Goal: Task Accomplishment & Management: Use online tool/utility

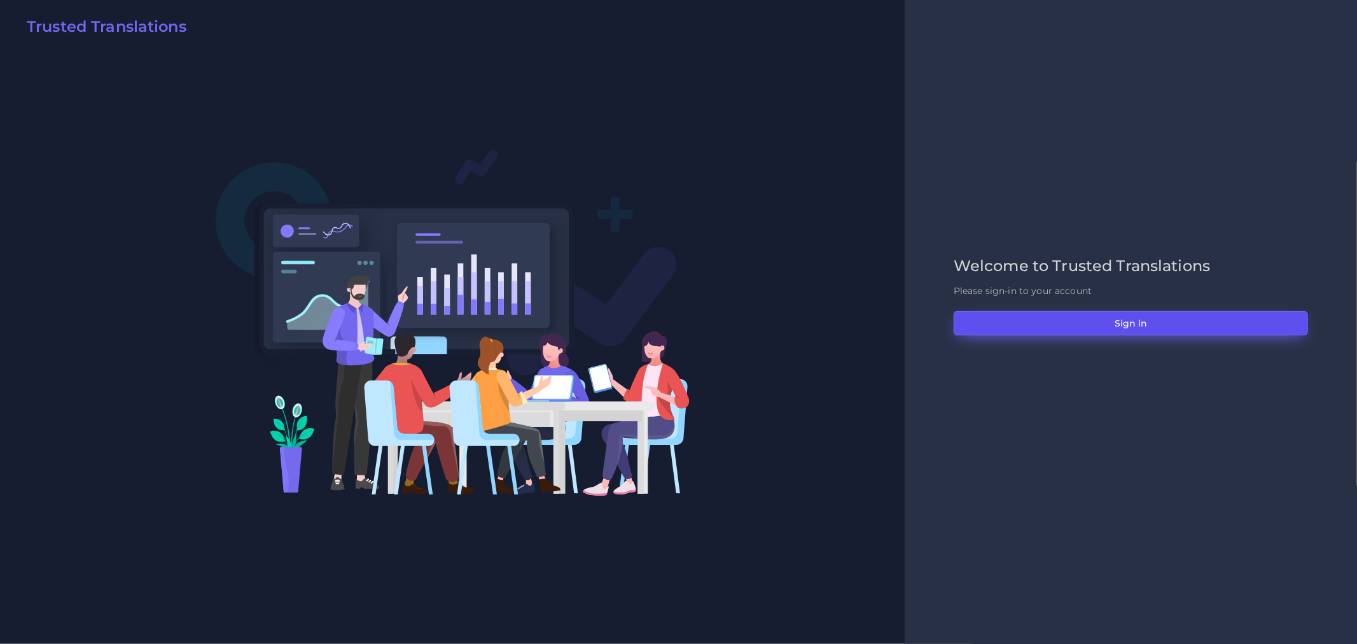
click at [1214, 321] on button "Sign in" at bounding box center [1131, 323] width 354 height 24
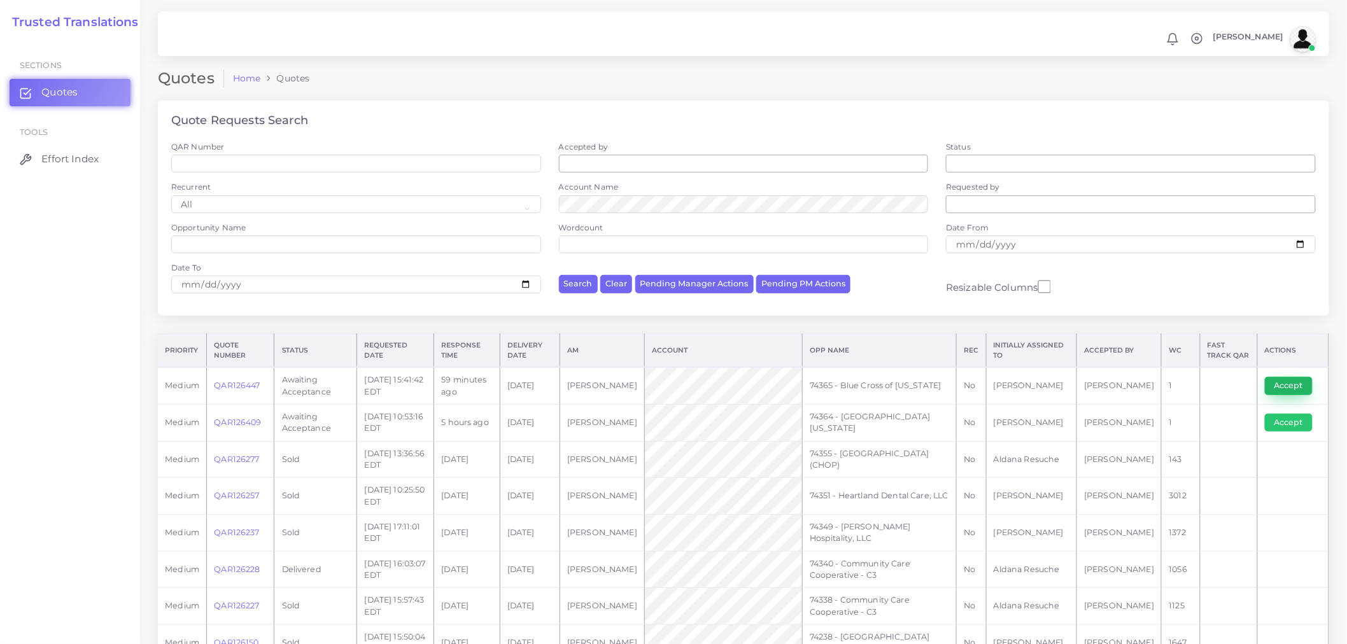
click at [1275, 384] on button "Accept" at bounding box center [1288, 386] width 48 height 18
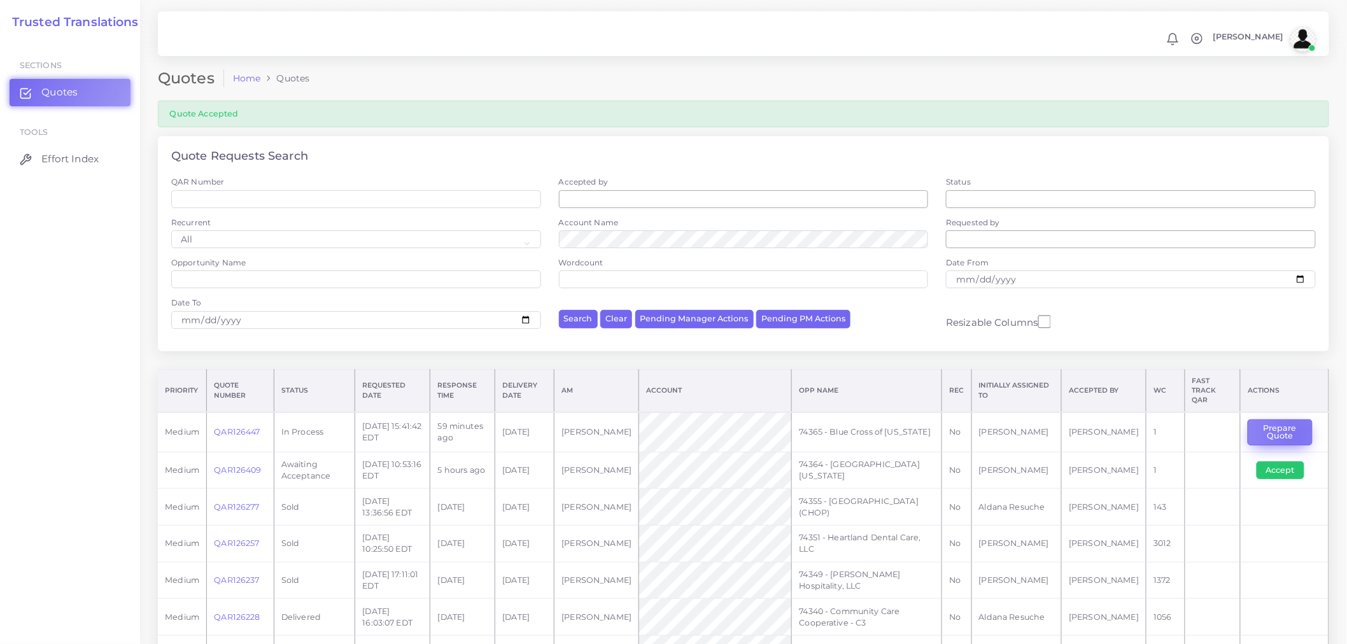
click at [1292, 427] on button "Prepare Quote" at bounding box center [1279, 432] width 65 height 26
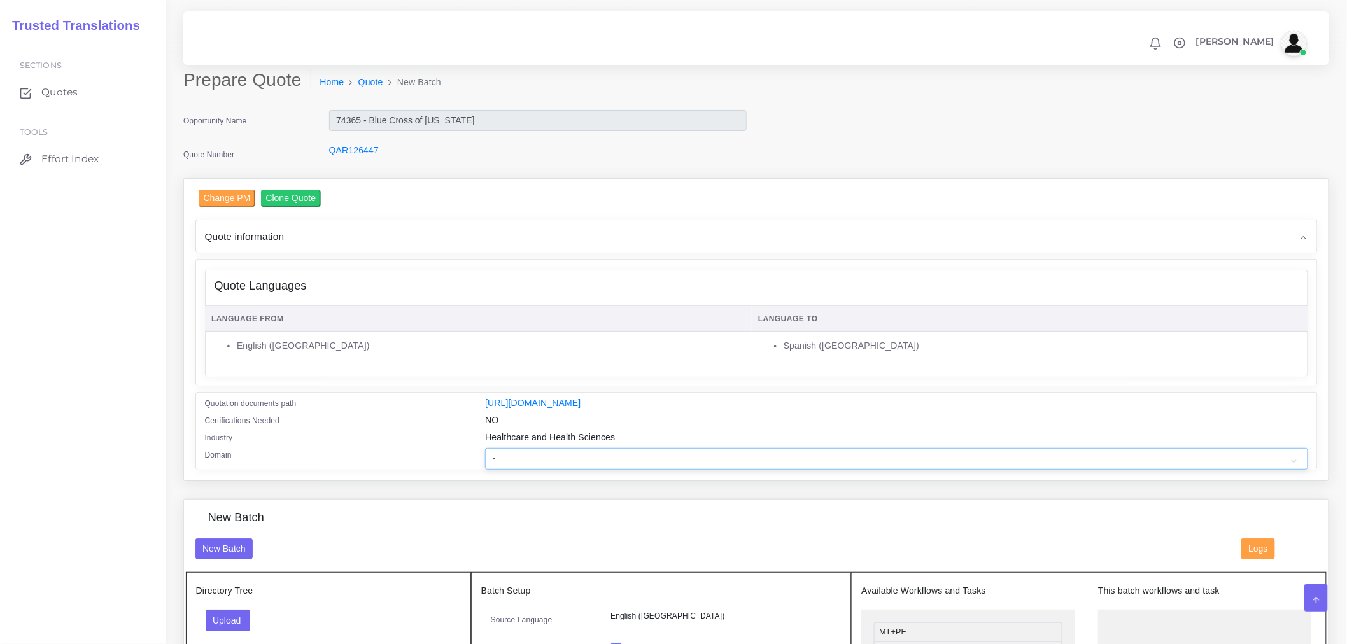
click at [529, 468] on select "- Advertising and Media Agriculture, Forestry and Fishing Architecture, Buildin…" at bounding box center [896, 459] width 822 height 22
select select "Healthcare and Health Sciences"
click at [485, 456] on select "- Advertising and Media Agriculture, Forestry and Fishing Architecture, Buildin…" at bounding box center [896, 459] width 822 height 22
click at [442, 494] on div "Change PM Clone Quote Quote information AM Opportunity" at bounding box center [756, 338] width 1165 height 321
click at [206, 631] on button "Upload" at bounding box center [228, 621] width 45 height 22
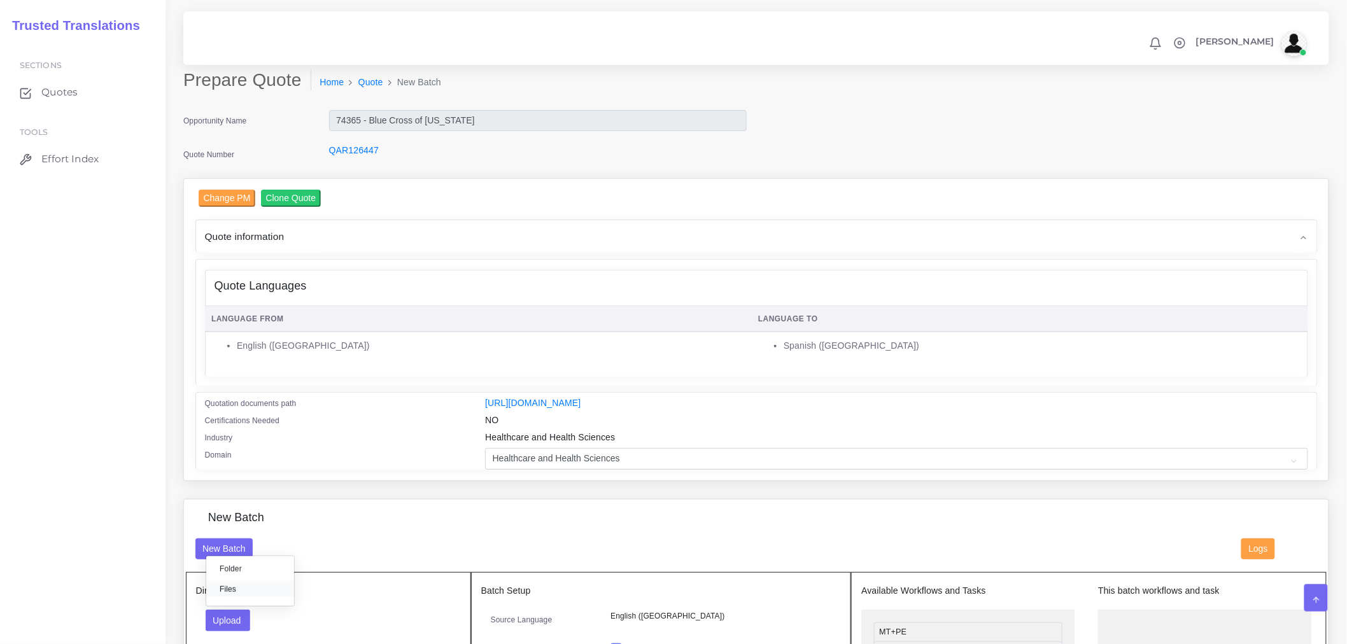
click at [282, 595] on label "Files" at bounding box center [250, 589] width 88 height 16
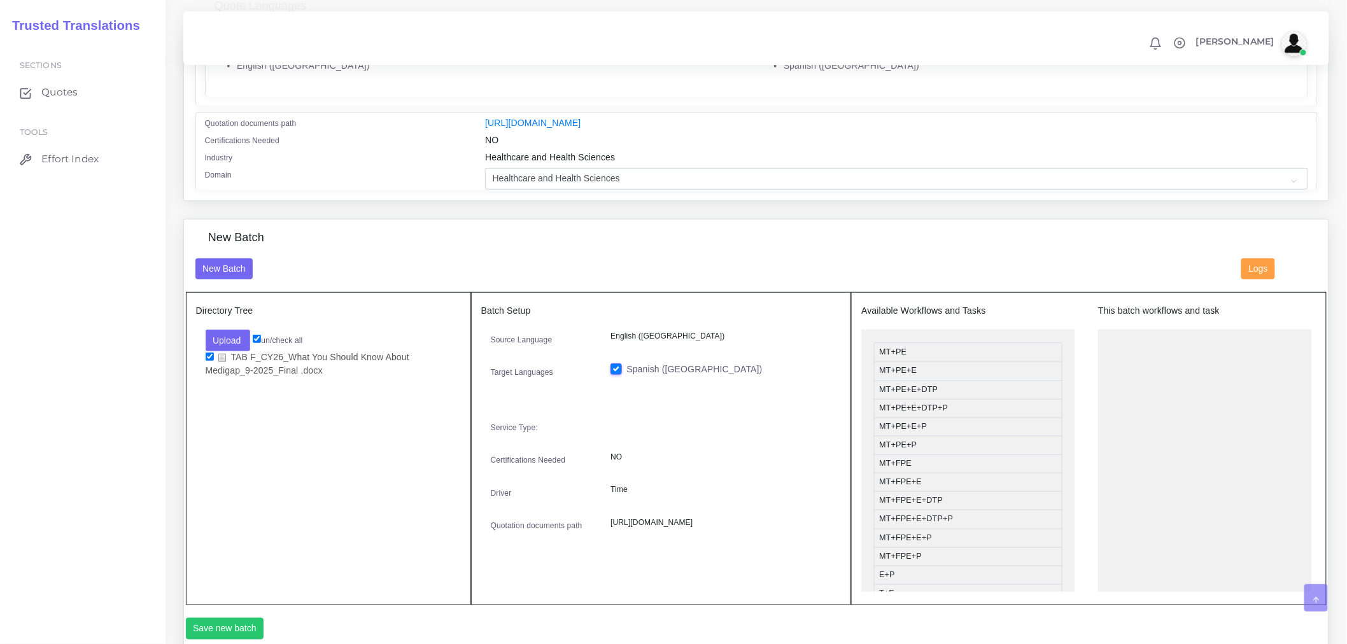
scroll to position [283, 0]
click at [910, 396] on li "MT+PE+E+DTP" at bounding box center [968, 387] width 188 height 19
drag, startPoint x: 912, startPoint y: 433, endPoint x: 1154, endPoint y: 365, distance: 251.8
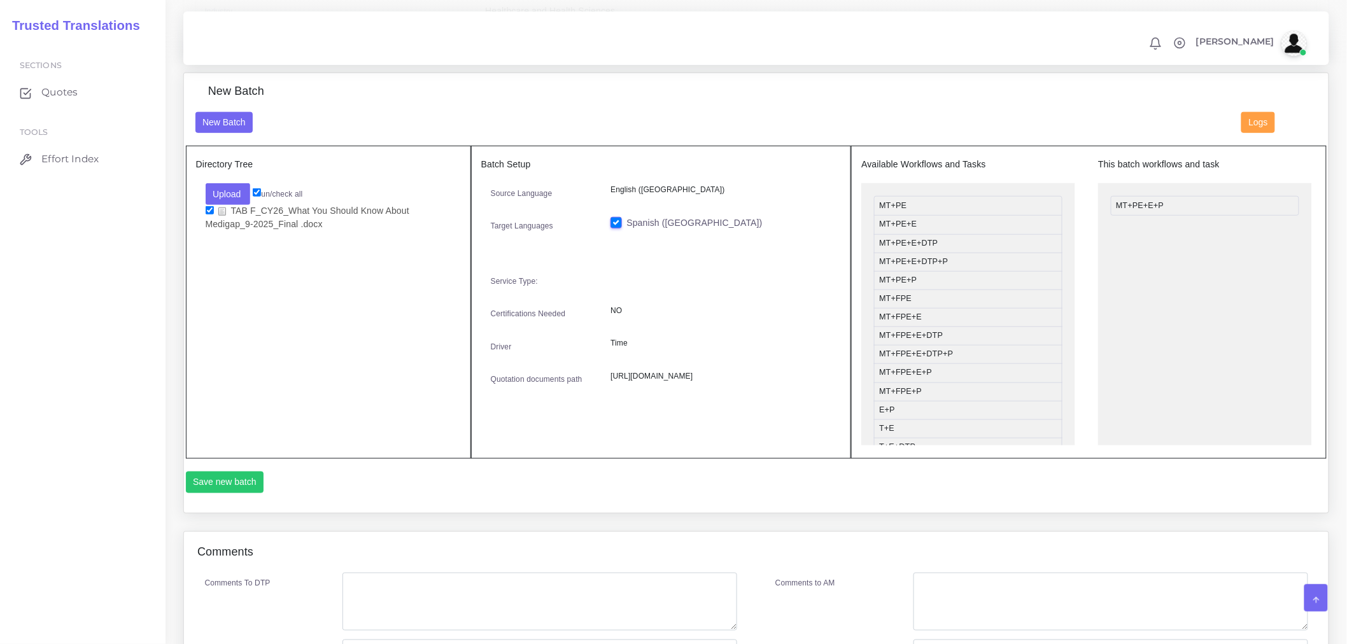
scroll to position [565, 0]
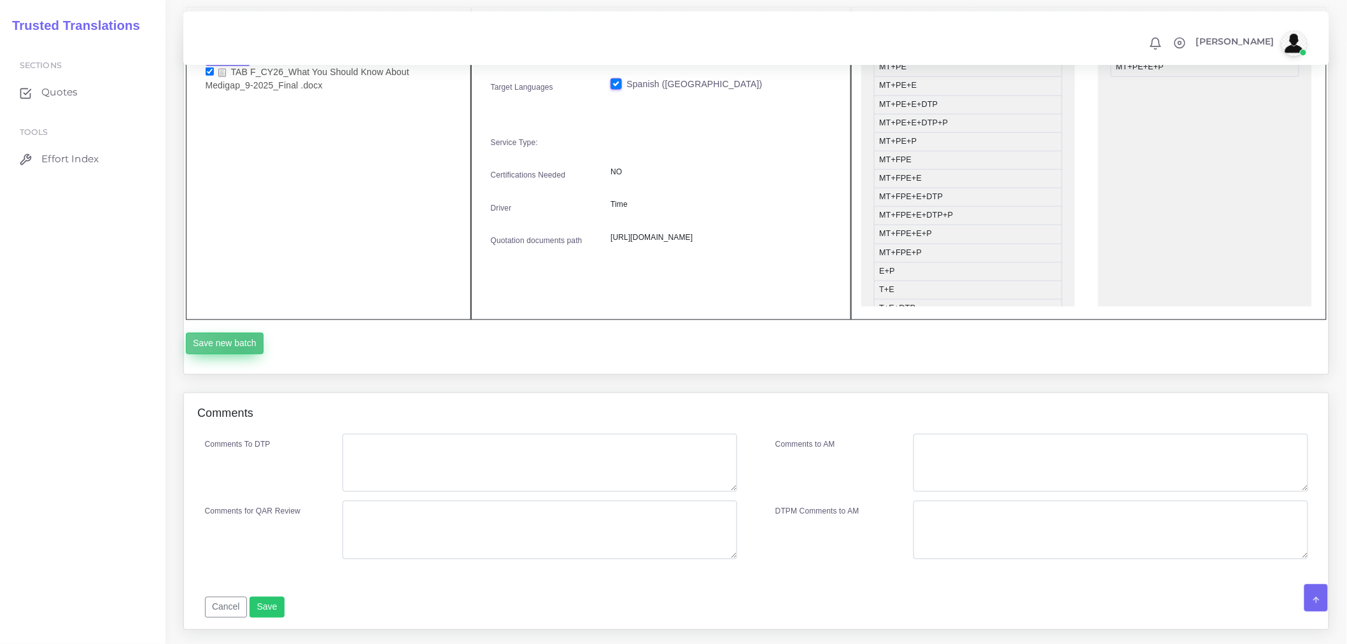
click at [244, 354] on button "Save new batch" at bounding box center [225, 344] width 78 height 22
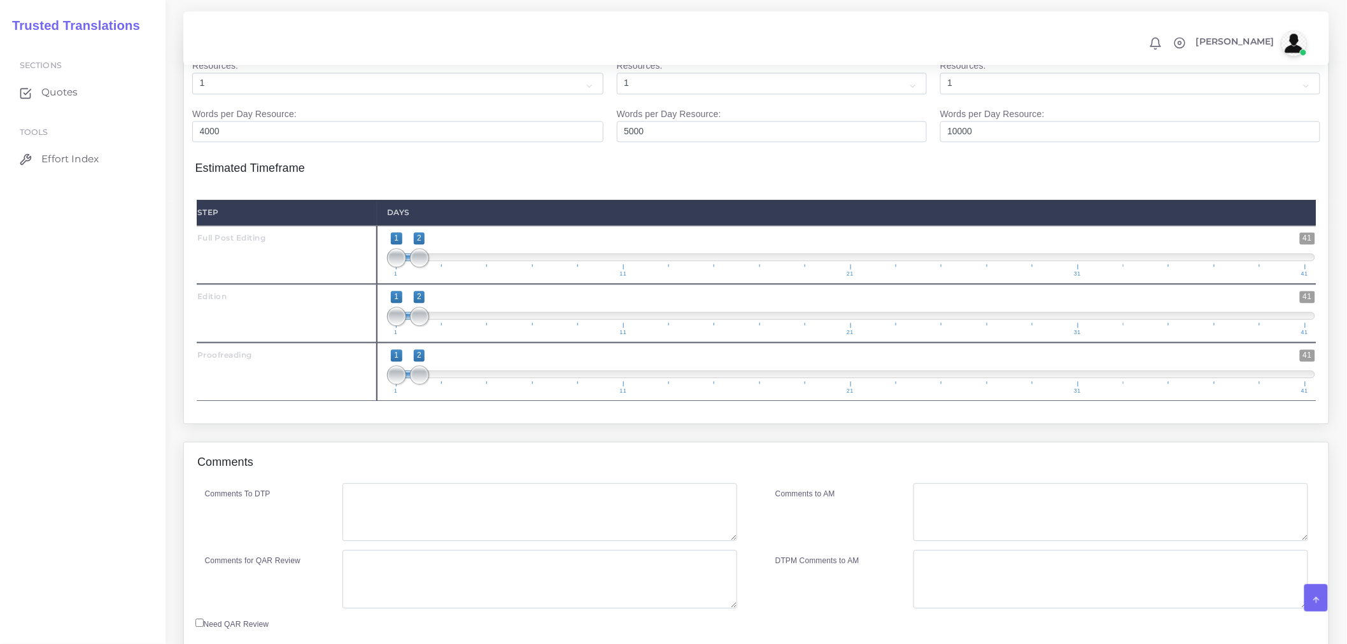
scroll to position [1131, 0]
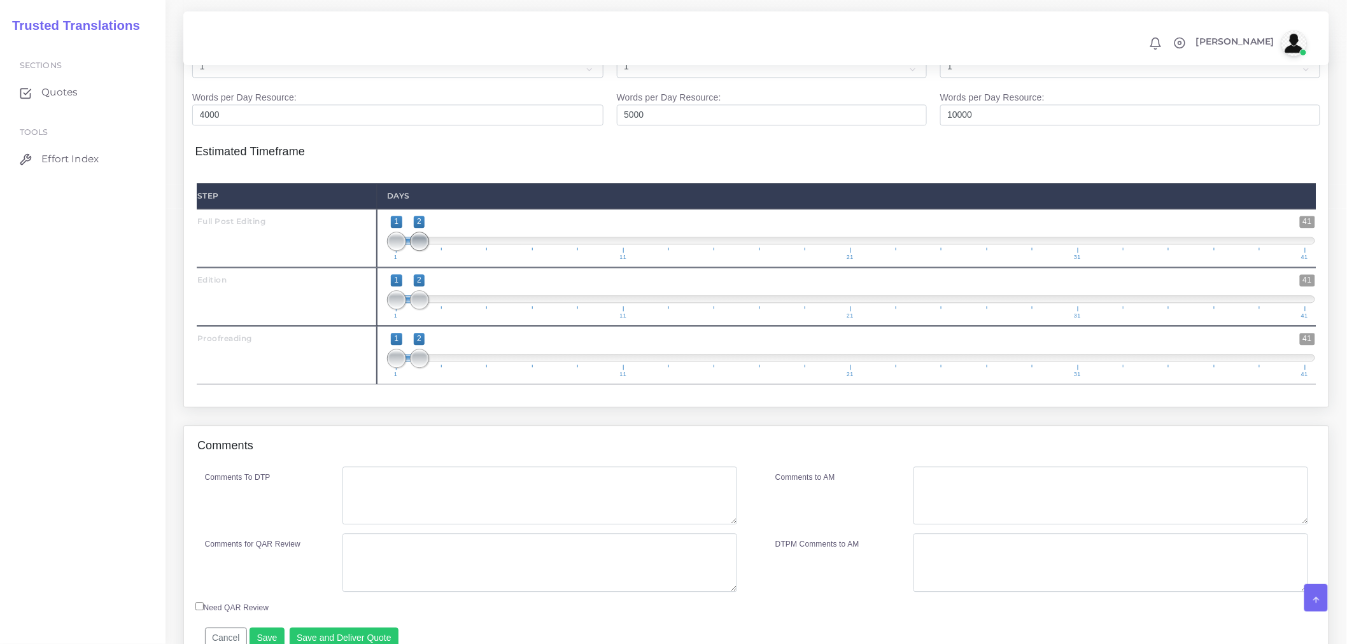
type input "1;1"
drag, startPoint x: 417, startPoint y: 269, endPoint x: 400, endPoint y: 270, distance: 17.8
click at [400, 251] on span at bounding box center [396, 241] width 19 height 19
type input "1;1"
drag, startPoint x: 419, startPoint y: 326, endPoint x: 396, endPoint y: 328, distance: 22.3
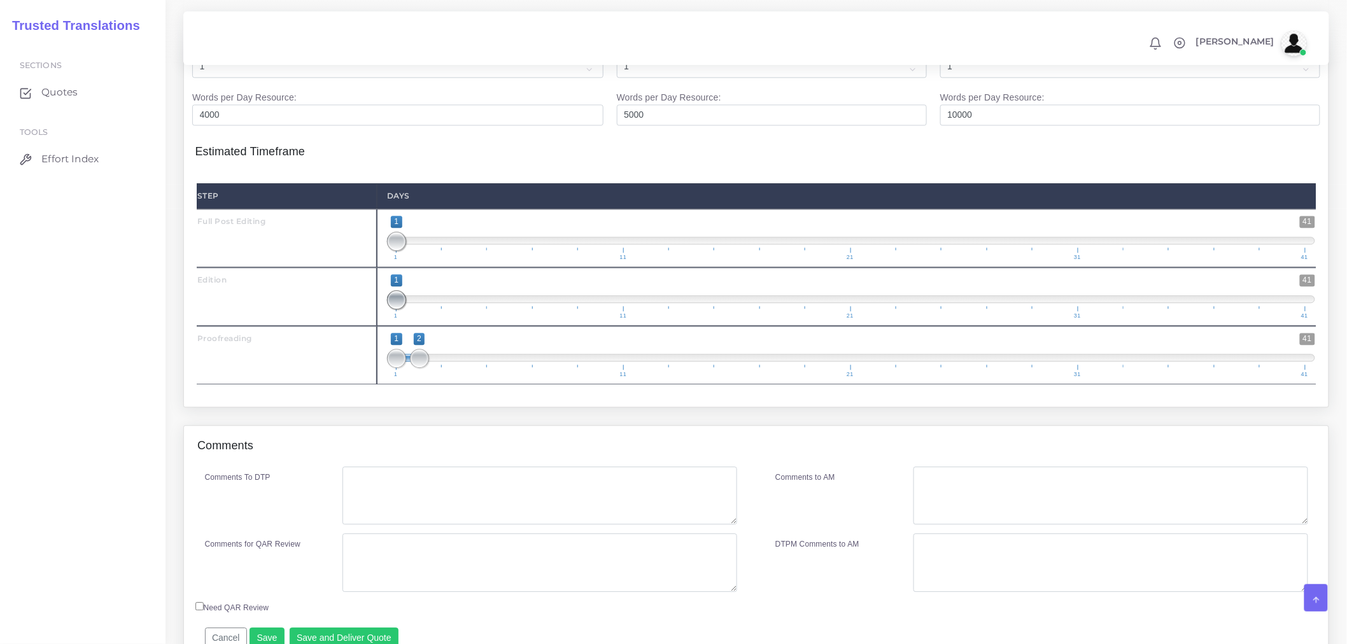
click at [396, 309] on span at bounding box center [396, 299] width 19 height 19
type input "1;1"
drag, startPoint x: 420, startPoint y: 387, endPoint x: 398, endPoint y: 392, distance: 22.8
click at [398, 368] on span at bounding box center [396, 358] width 19 height 19
click at [398, 425] on div "Resources Full Post Editing ( 0 Words , 0 Leveraged ) , ) )" at bounding box center [756, 211] width 1165 height 428
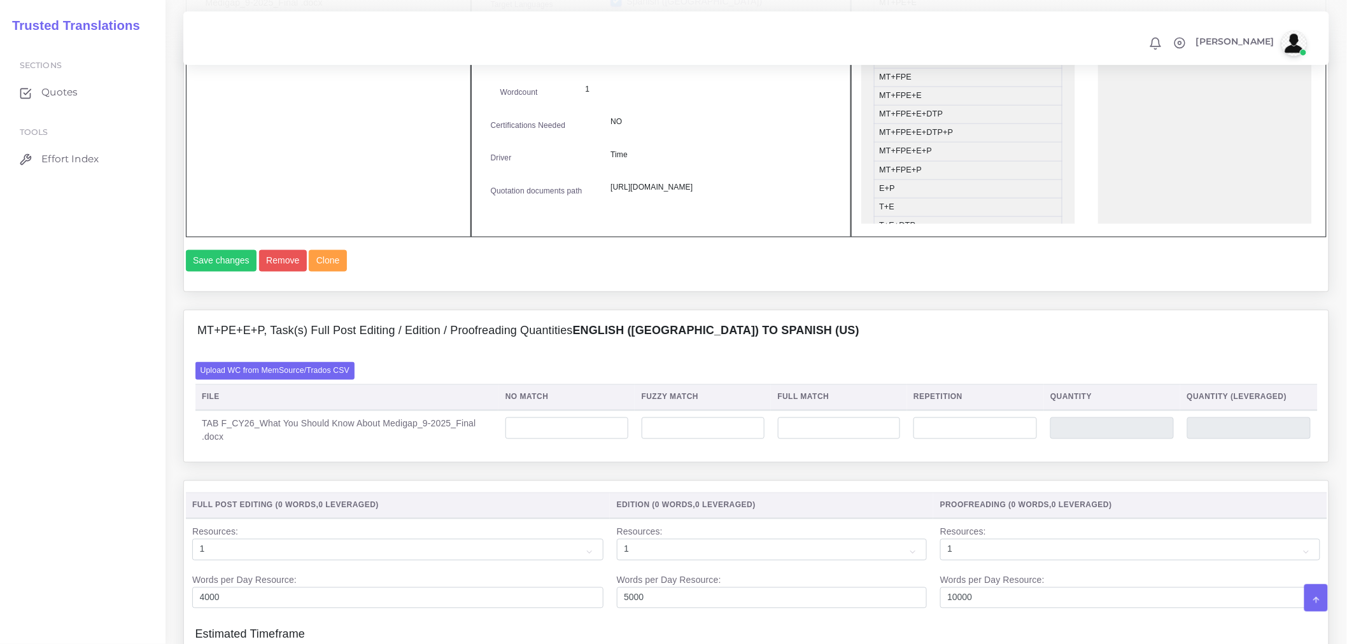
scroll to position [778, 0]
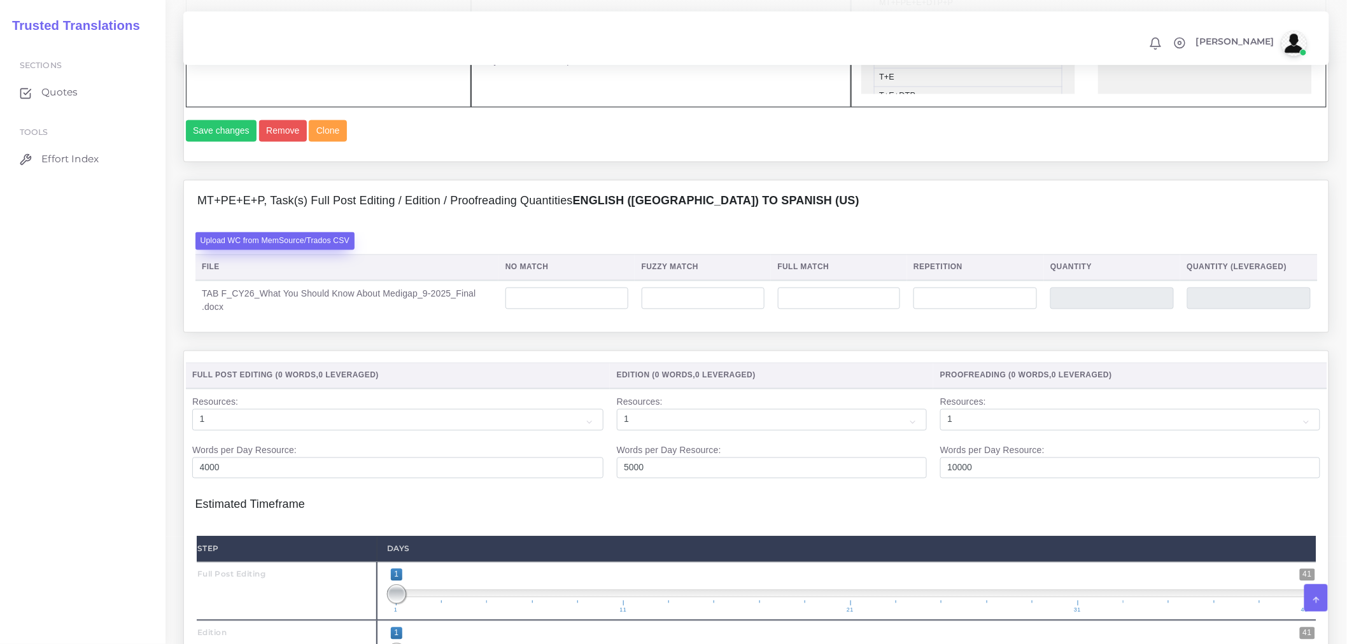
click at [296, 249] on label "Upload WC from MemSource/Trados CSV" at bounding box center [275, 240] width 160 height 17
click at [0, 0] on input "Upload WC from MemSource/Trados CSV" at bounding box center [0, 0] width 0 height 0
drag, startPoint x: 494, startPoint y: 179, endPoint x: 561, endPoint y: 30, distance: 164.1
click at [494, 151] on div "Save changes Remove Clone" at bounding box center [756, 135] width 1141 height 31
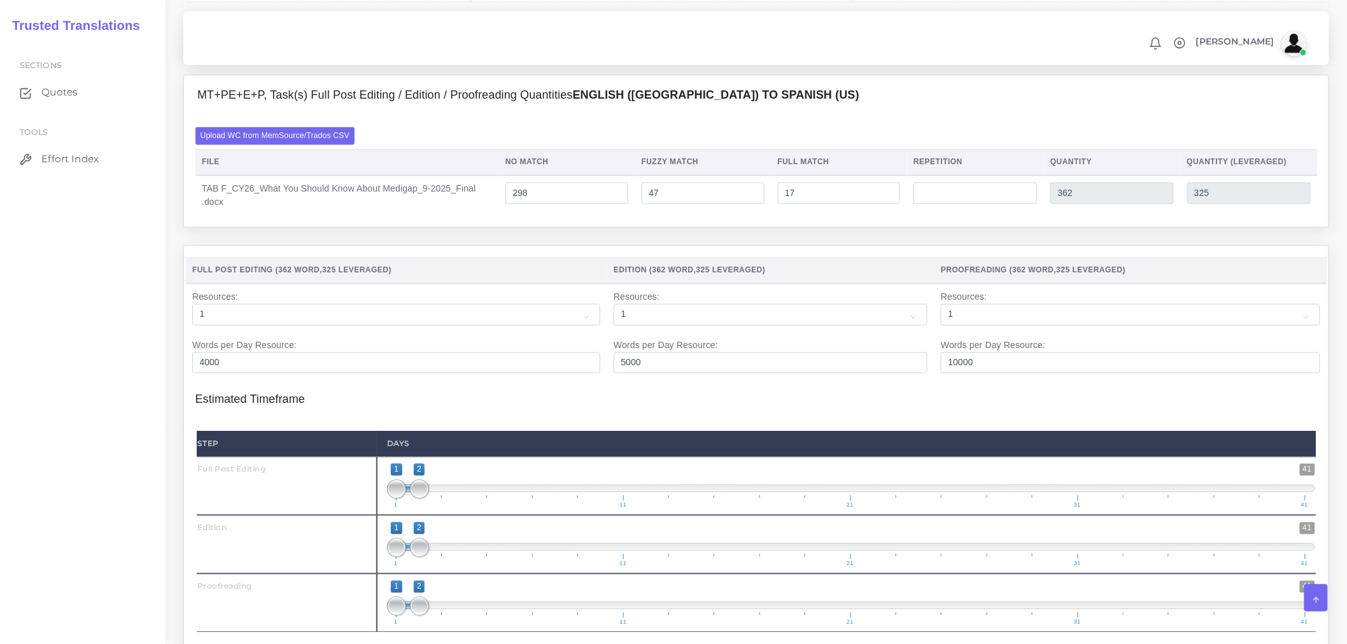
scroll to position [1263, 0]
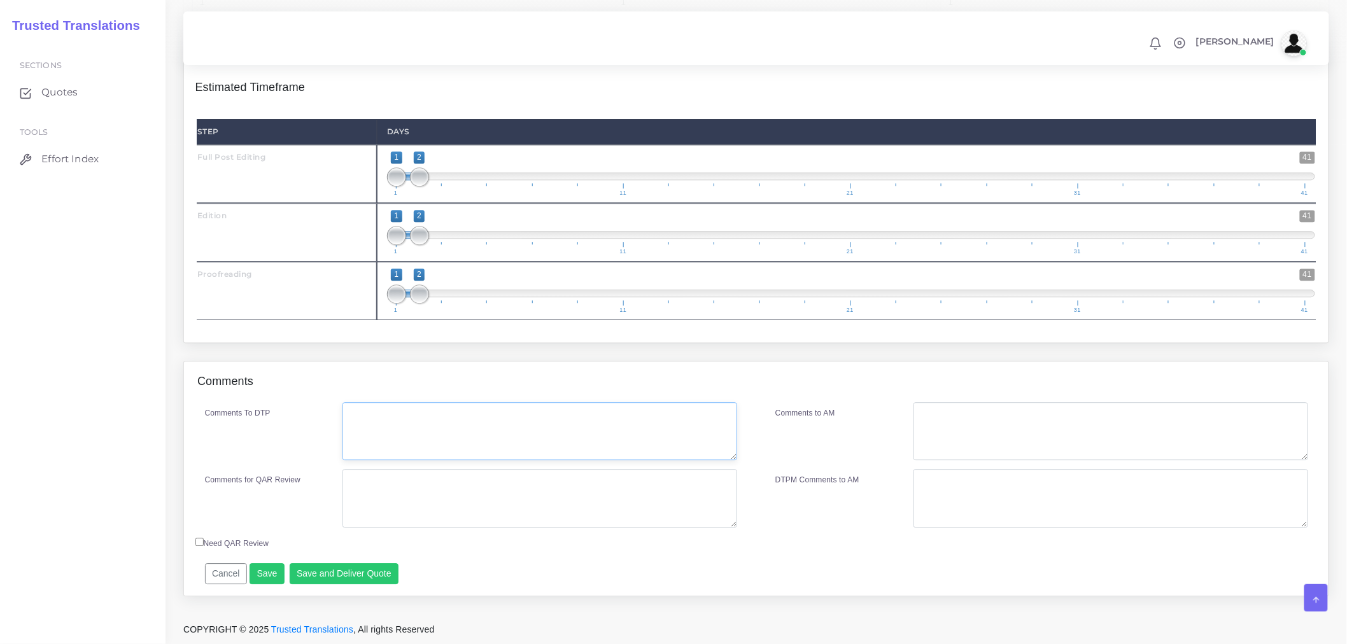
click at [374, 416] on textarea "Comments To DTP" at bounding box center [539, 431] width 395 height 59
type textarea "No DTP"
click at [408, 492] on textarea "Comments for QAR Review" at bounding box center [539, 498] width 395 height 59
type textarea "PEEP"
click at [354, 581] on button "Save and Deliver Quote" at bounding box center [344, 574] width 109 height 22
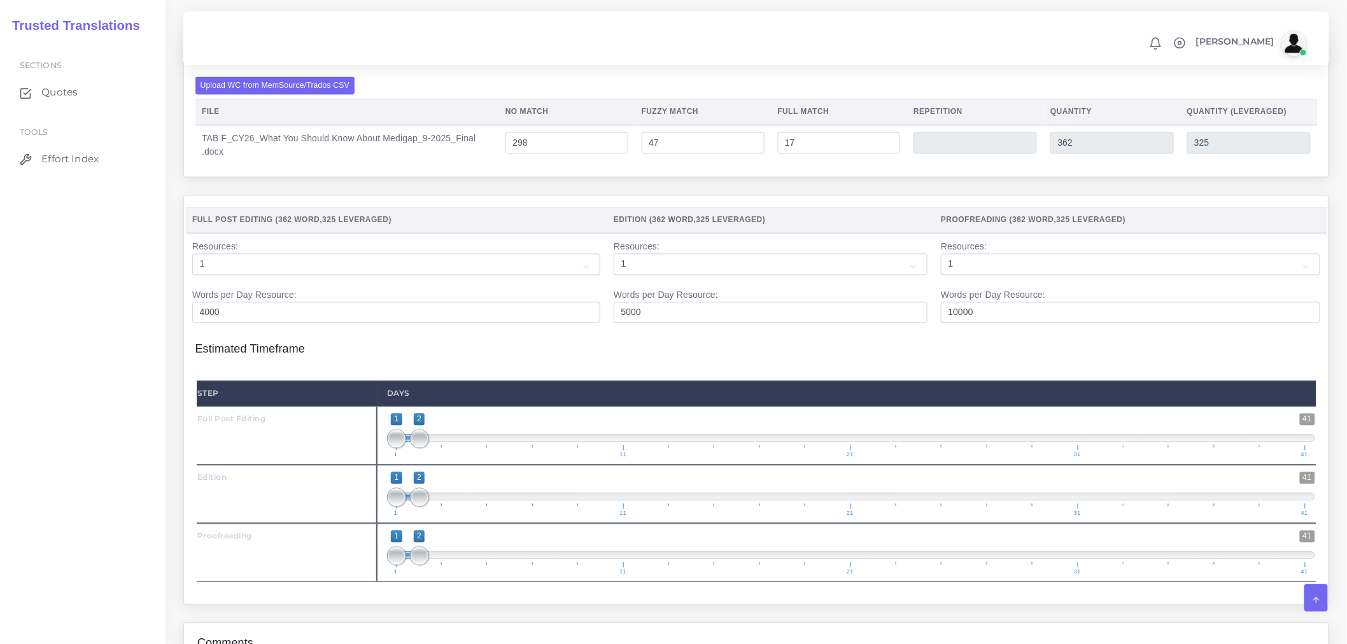
scroll to position [344, 0]
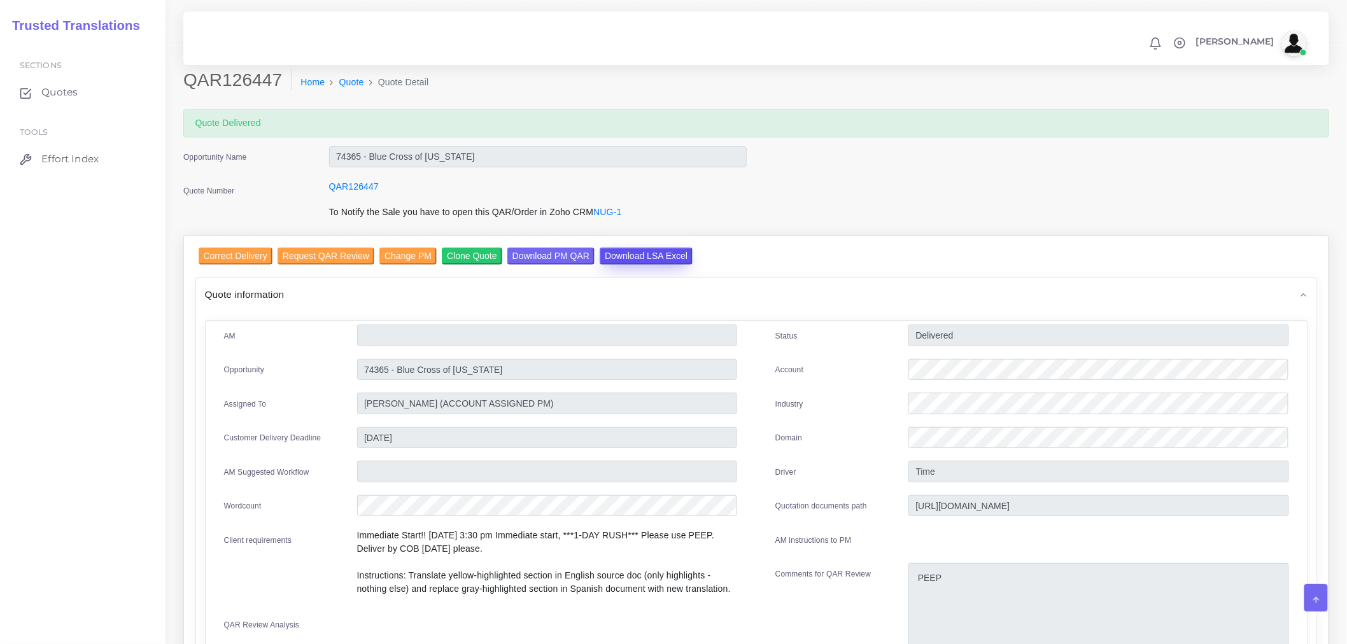
click at [655, 251] on input "Download LSA Excel" at bounding box center [645, 256] width 93 height 17
